Goal: Task Accomplishment & Management: Manage account settings

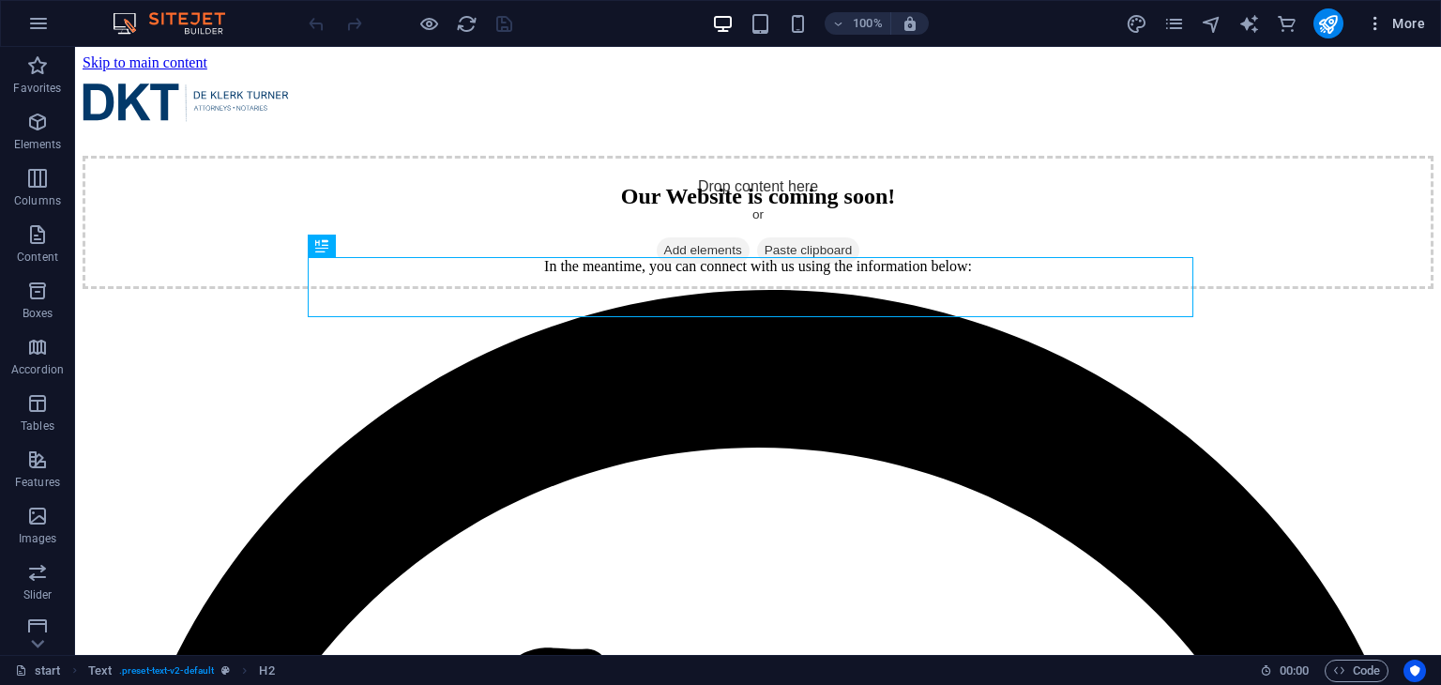
click at [1384, 20] on icon "button" at bounding box center [1375, 23] width 19 height 19
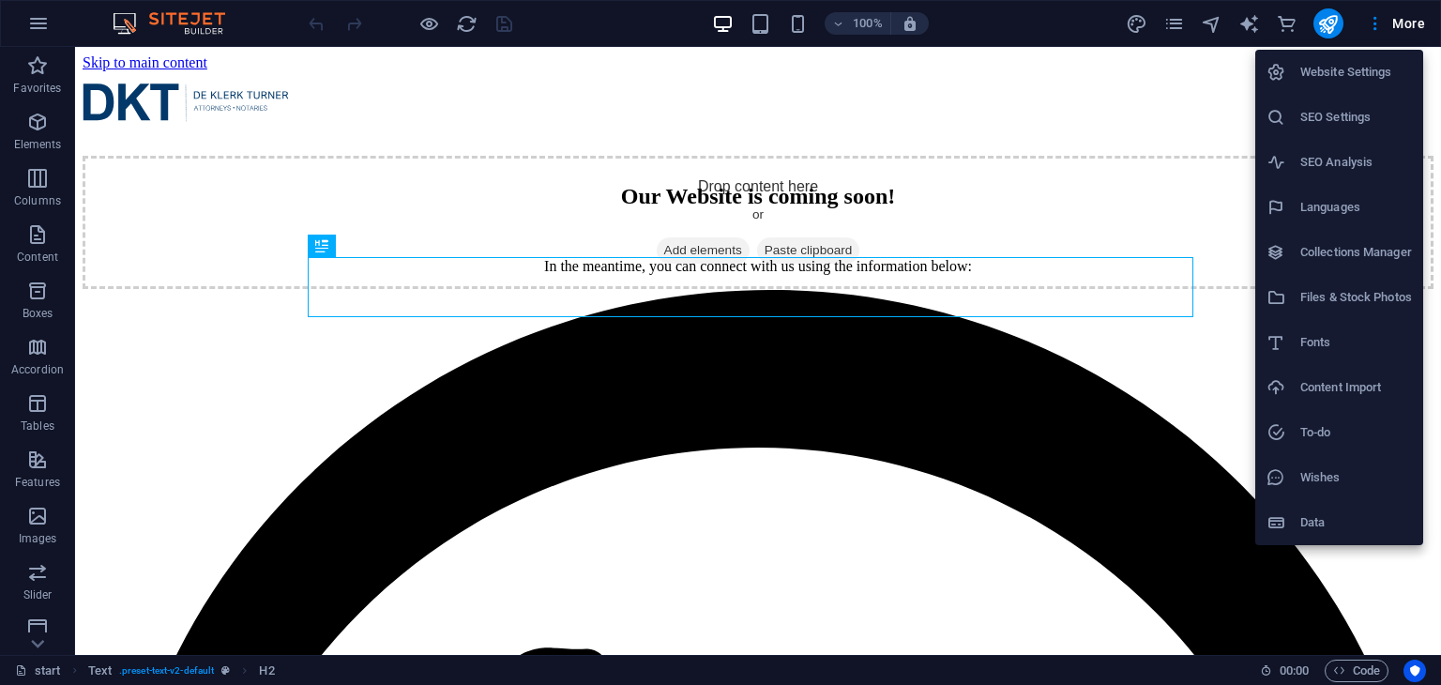
click at [1359, 63] on h6 "Website Settings" at bounding box center [1357, 72] width 112 height 23
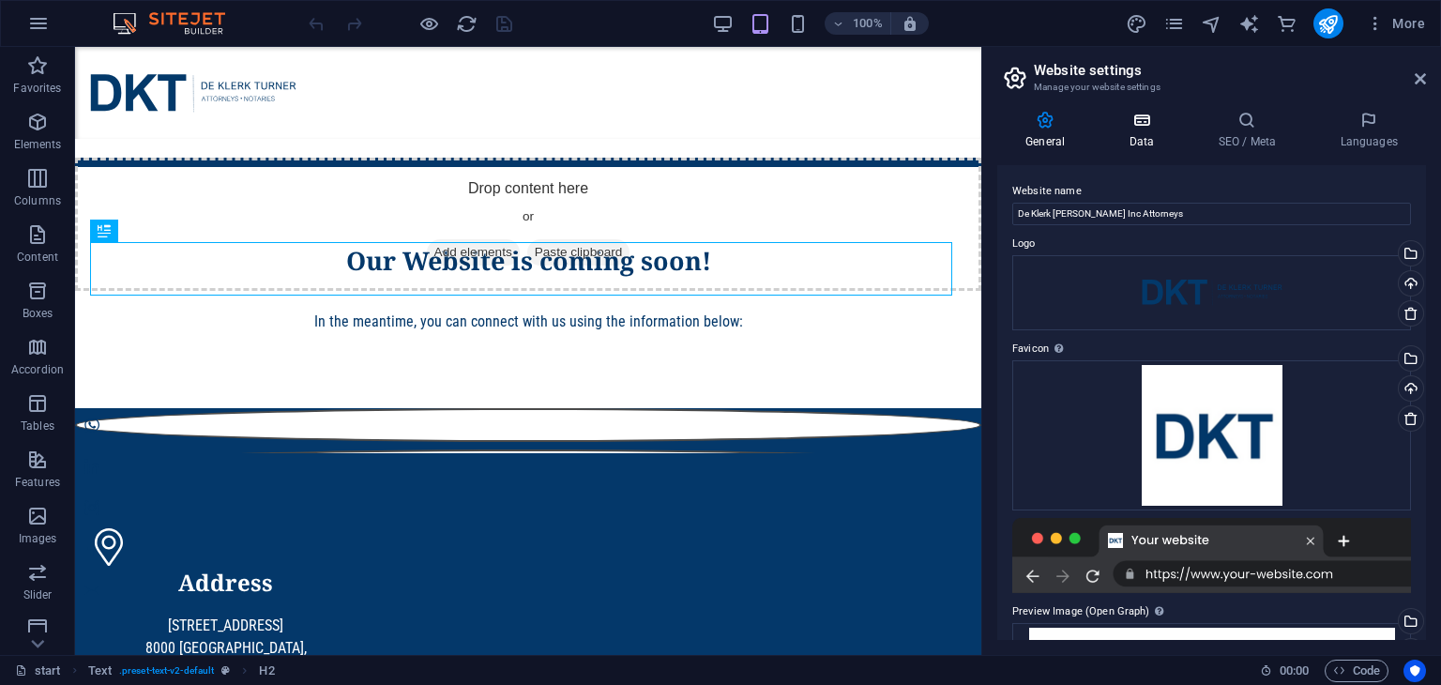
click at [1152, 131] on h4 "Data" at bounding box center [1145, 130] width 89 height 39
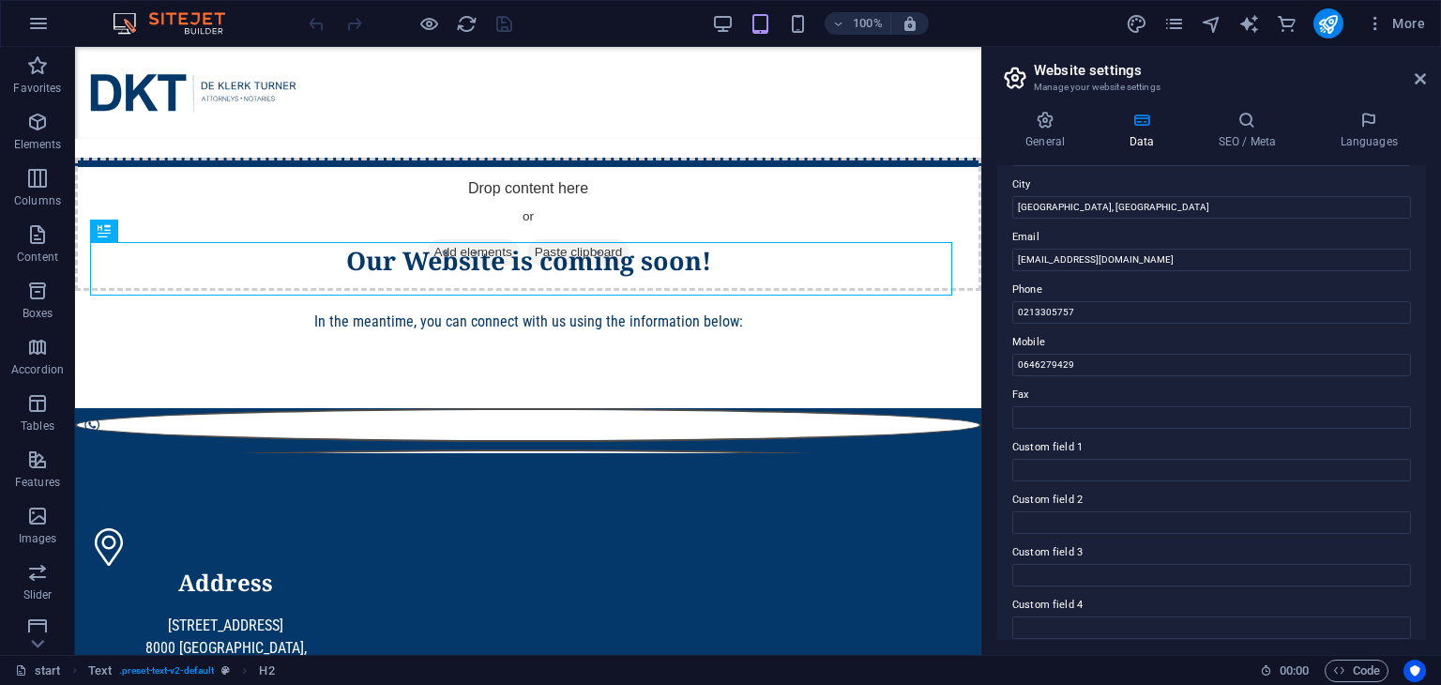
scroll to position [52, 0]
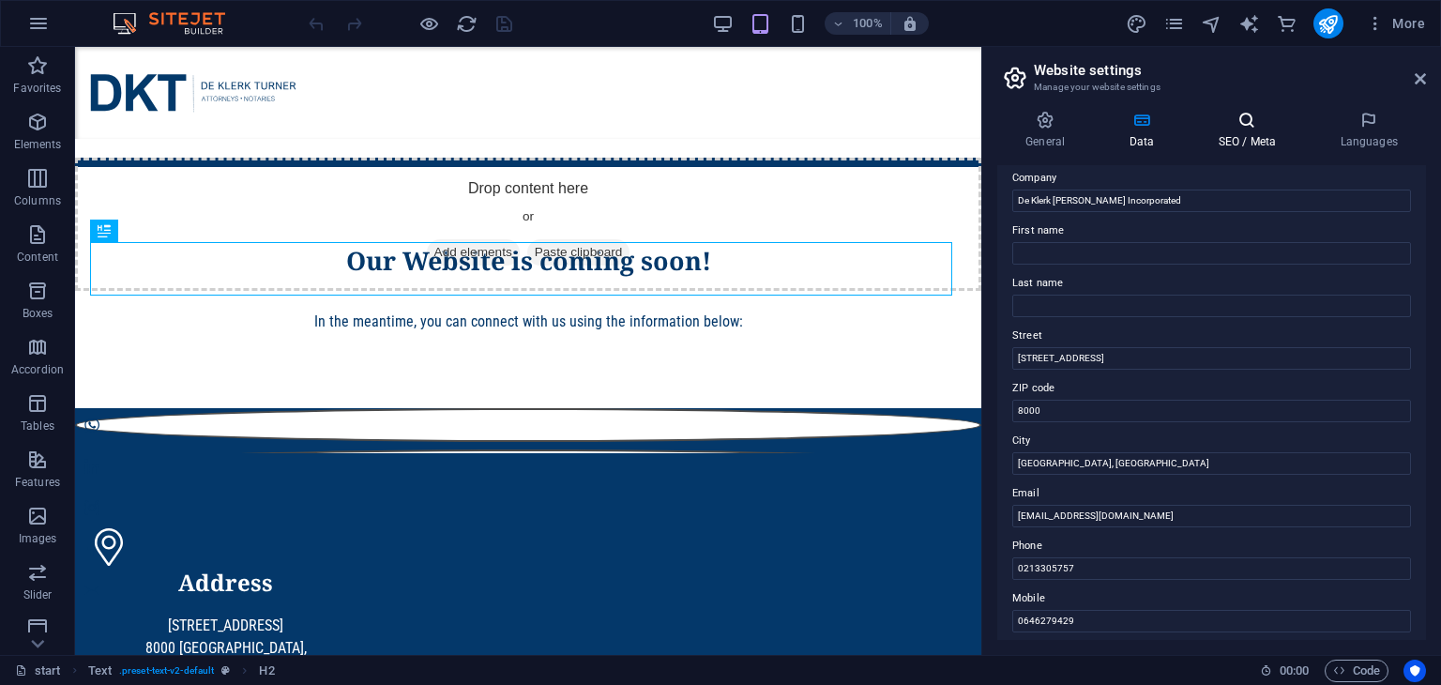
click at [1247, 129] on icon at bounding box center [1247, 120] width 114 height 19
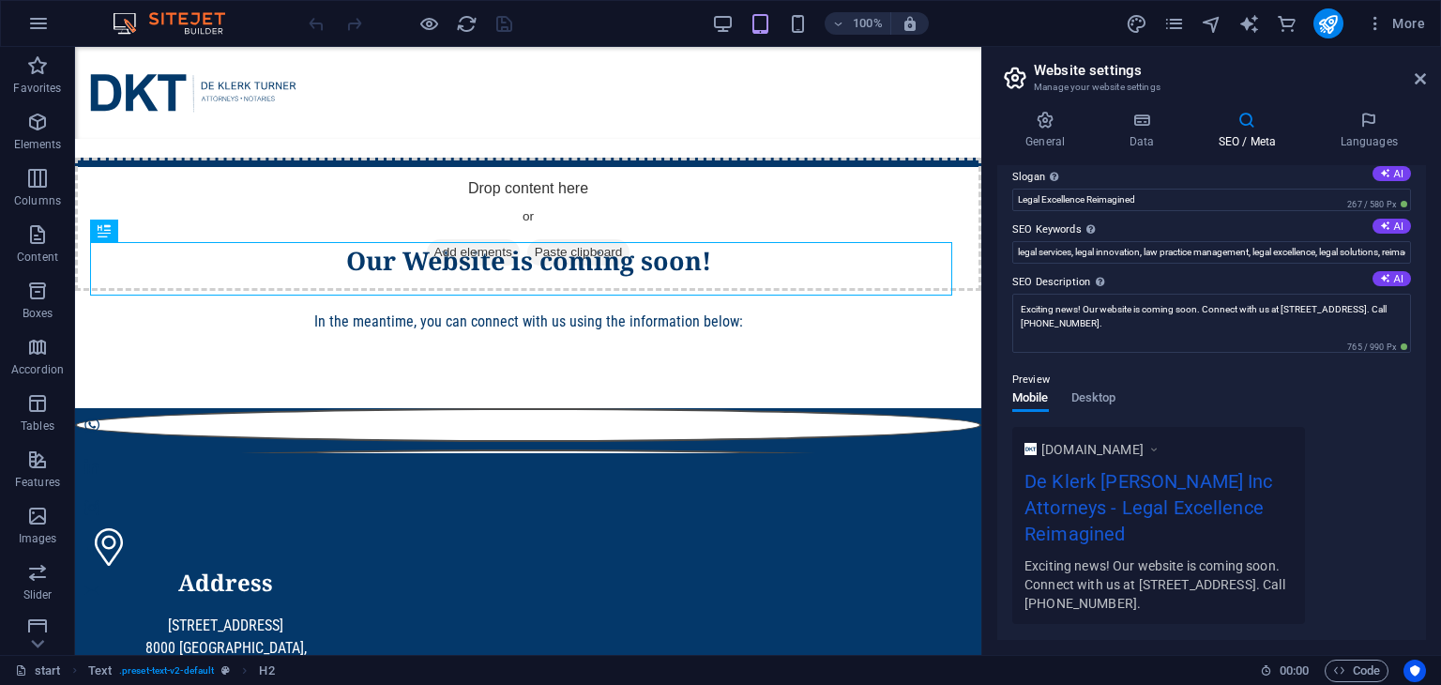
scroll to position [94, 0]
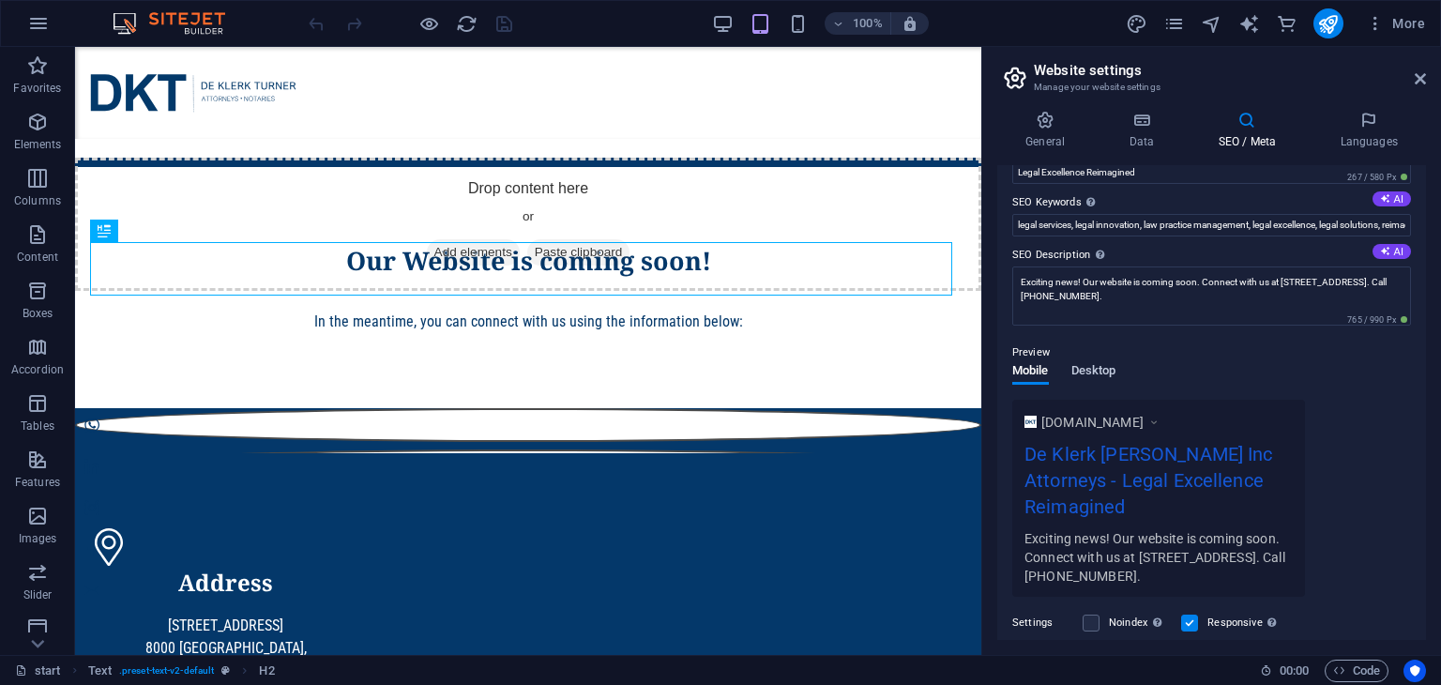
click at [1090, 371] on span "Desktop" at bounding box center [1094, 372] width 45 height 26
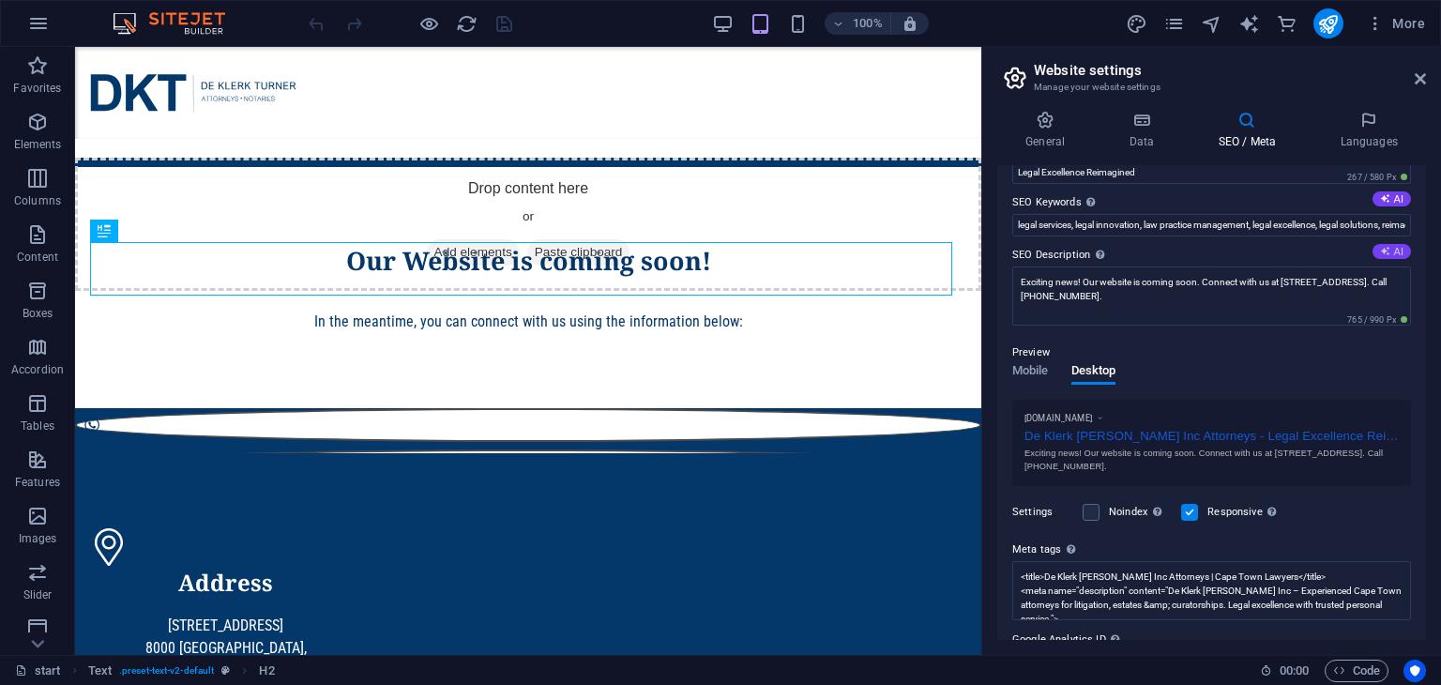
click at [1384, 250] on icon at bounding box center [1385, 251] width 10 height 10
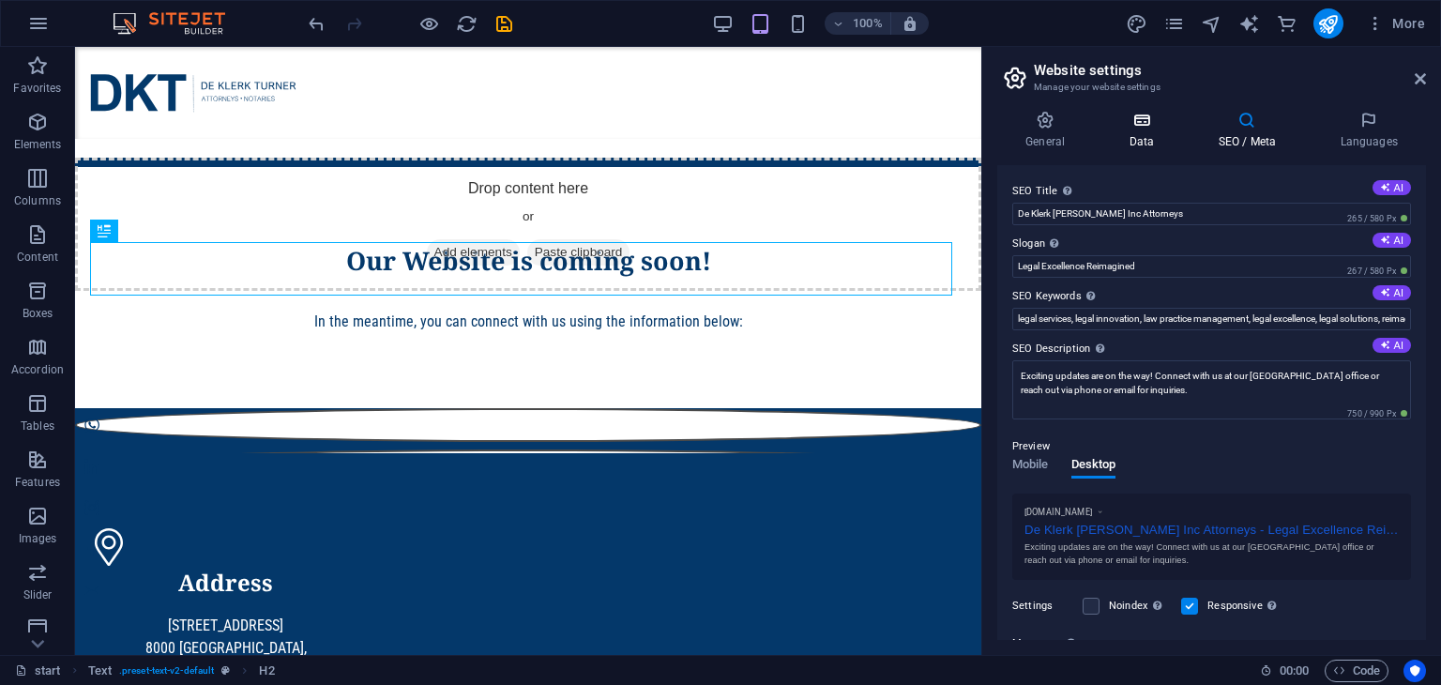
click at [1142, 122] on icon at bounding box center [1142, 120] width 82 height 19
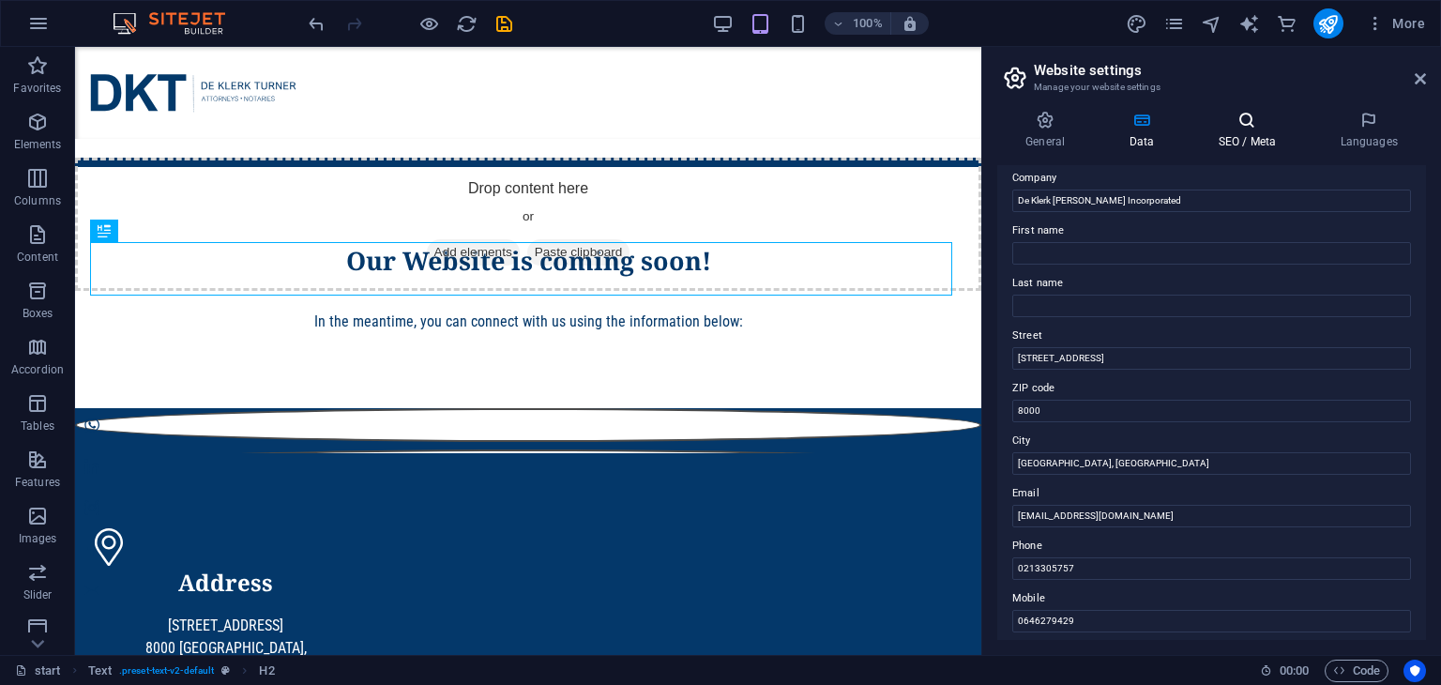
click at [1254, 125] on icon at bounding box center [1247, 120] width 114 height 19
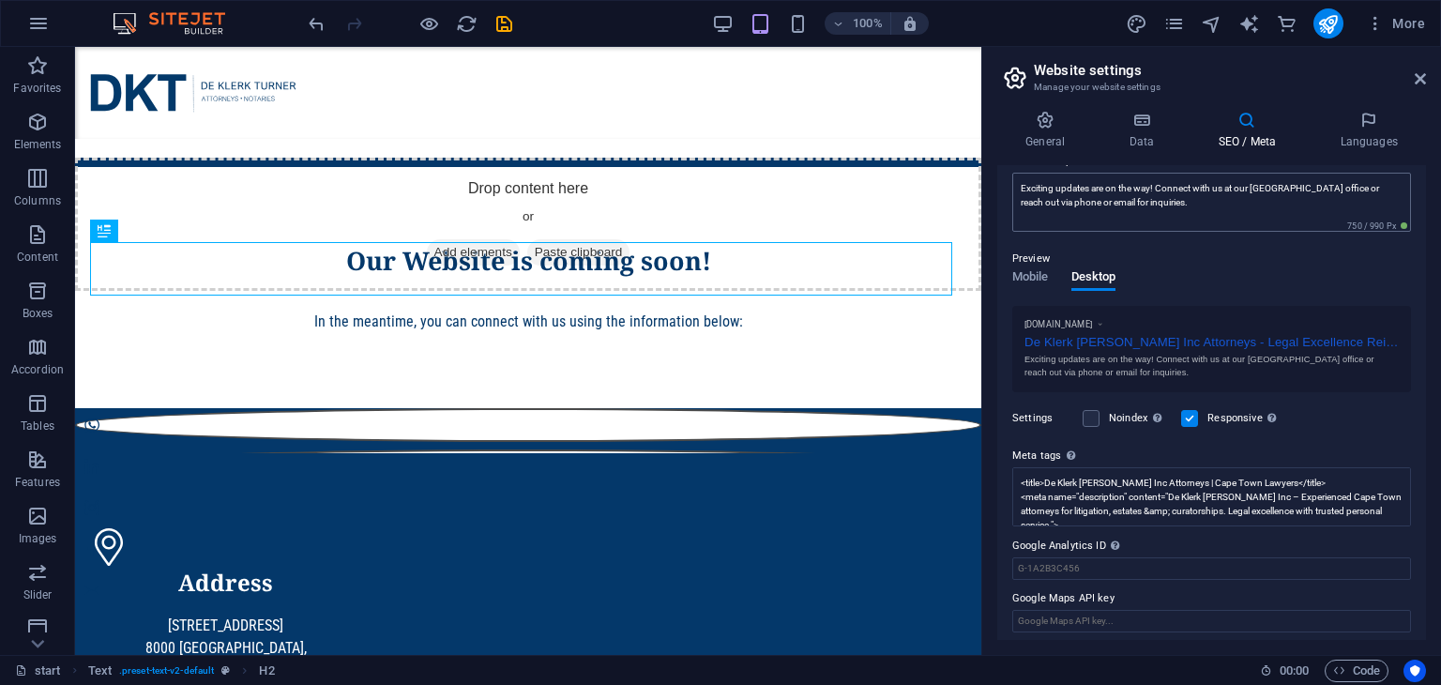
scroll to position [94, 0]
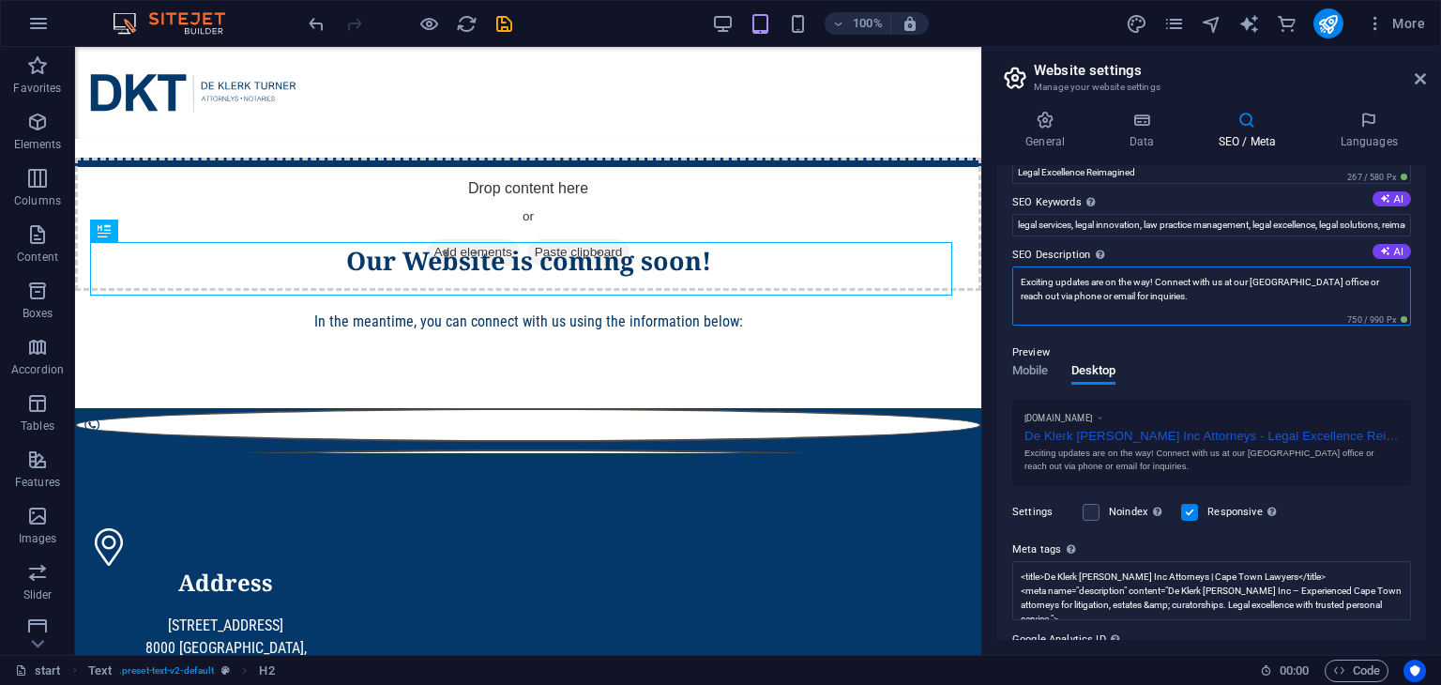
click at [1160, 297] on textarea "Exciting updates are on the way! Connect with us at our [GEOGRAPHIC_DATA] offic…" at bounding box center [1212, 296] width 399 height 59
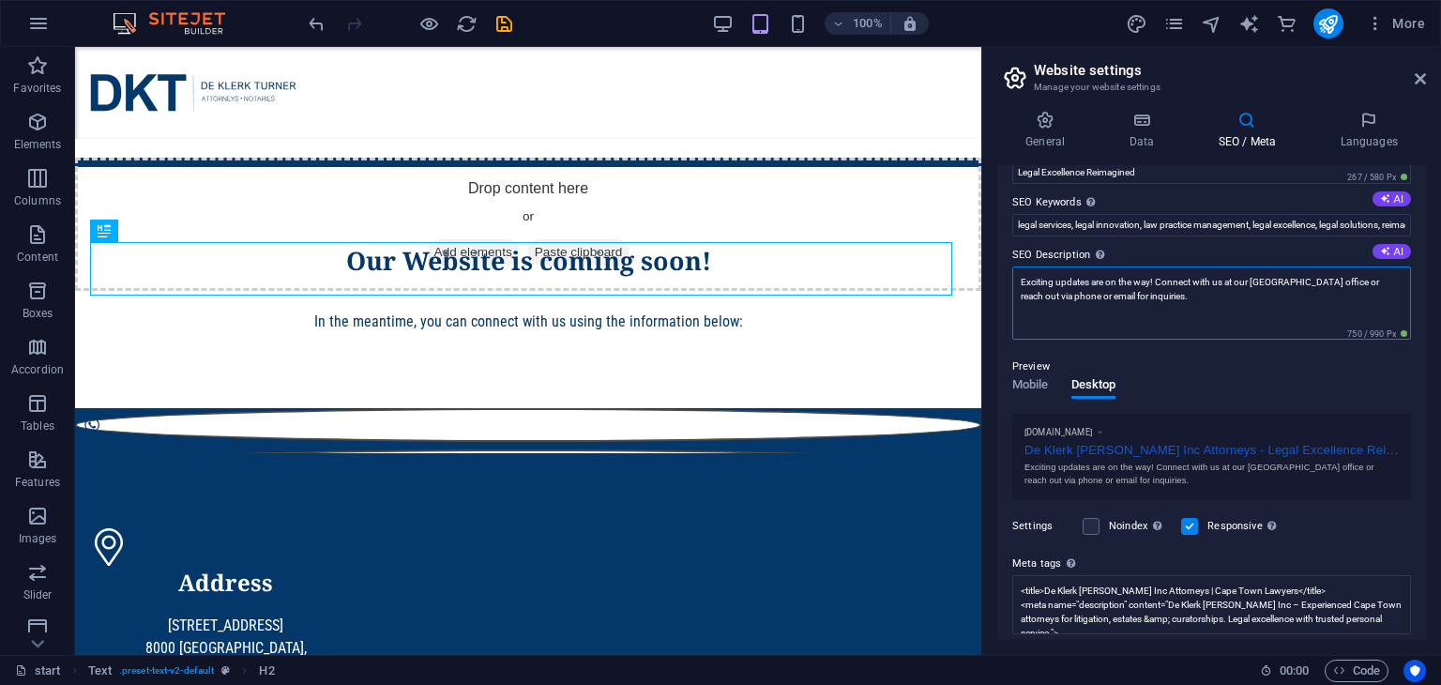
type textarea "Exciting news! Our website is coming soon. Connect with us at [STREET_ADDRESS].…"
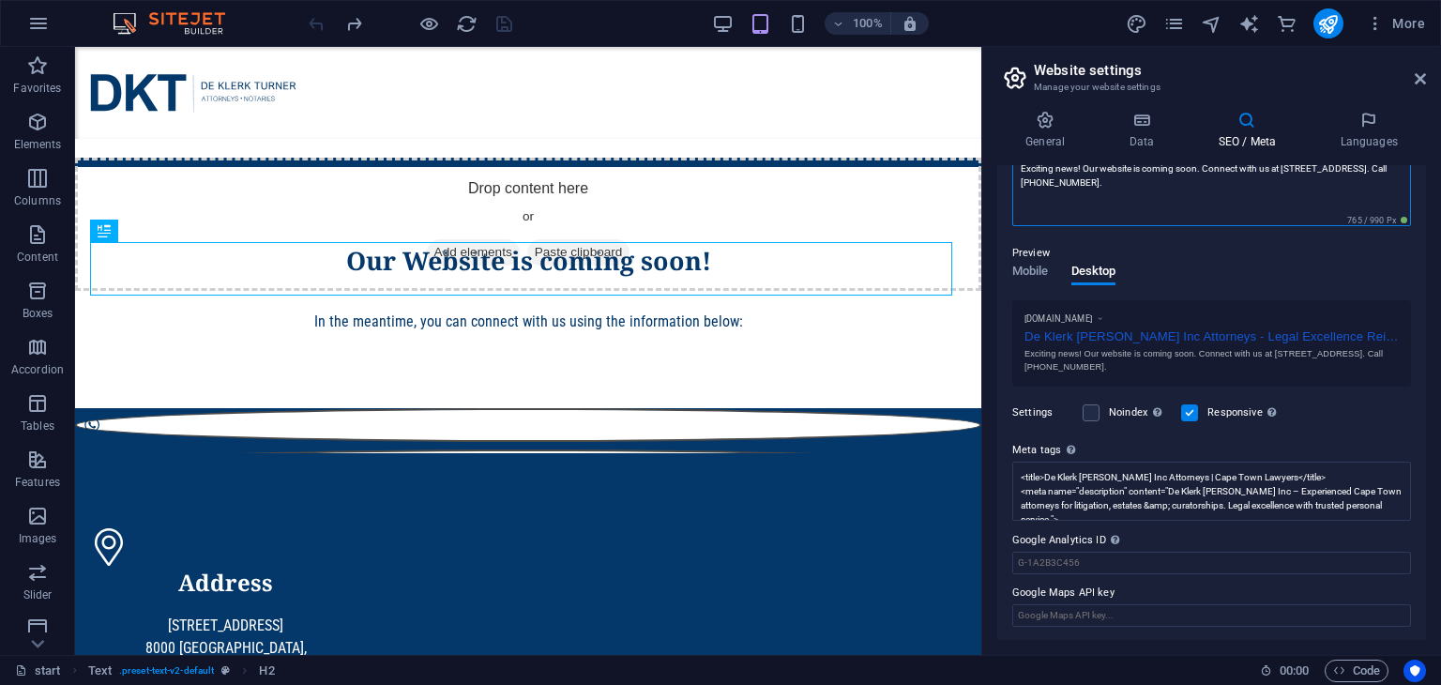
scroll to position [0, 0]
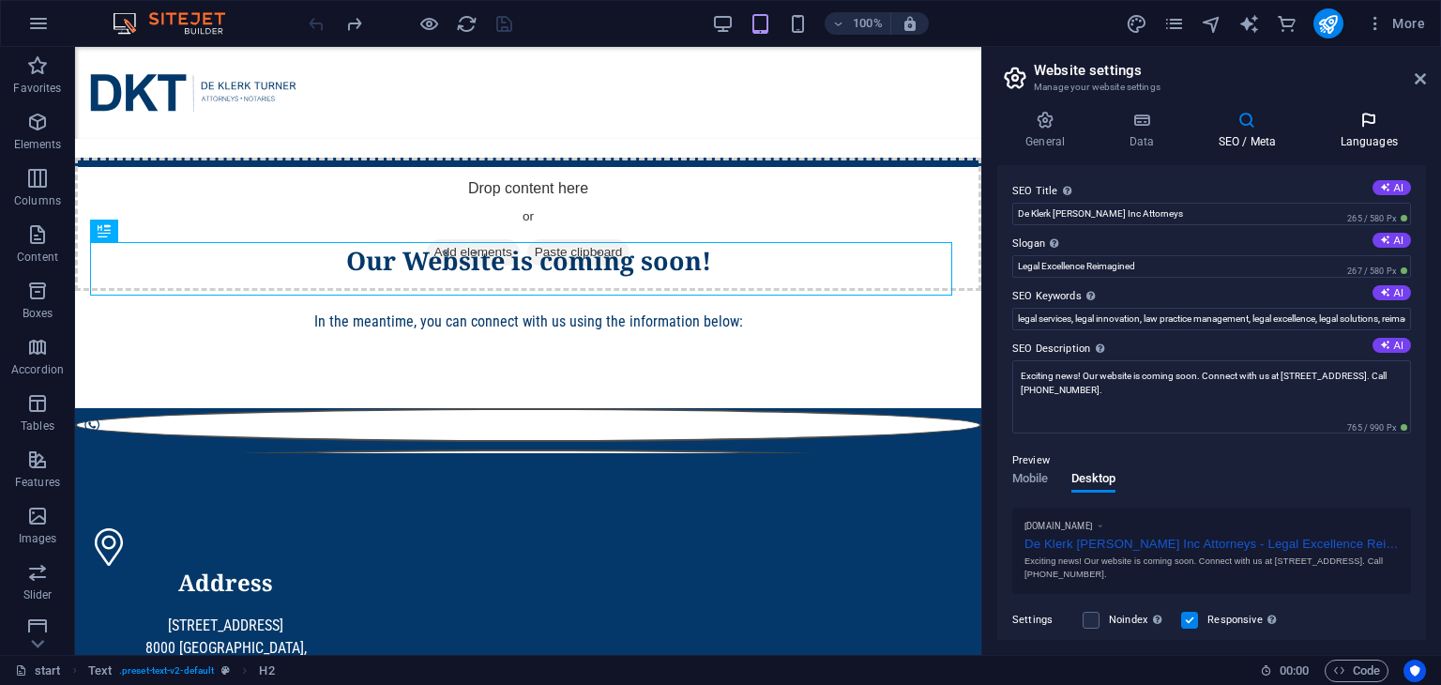
click at [1352, 134] on h4 "Languages" at bounding box center [1369, 130] width 114 height 39
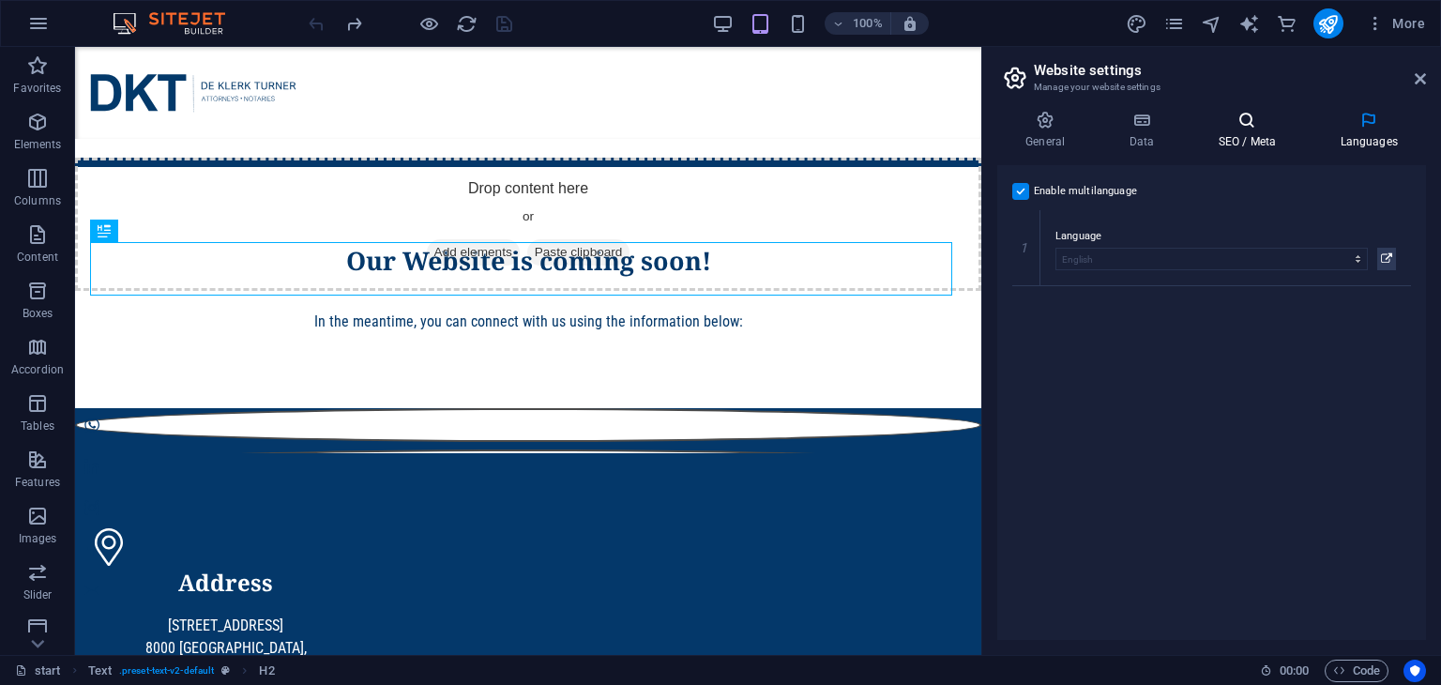
click at [1250, 125] on icon at bounding box center [1247, 120] width 114 height 19
